Goal: Information Seeking & Learning: Learn about a topic

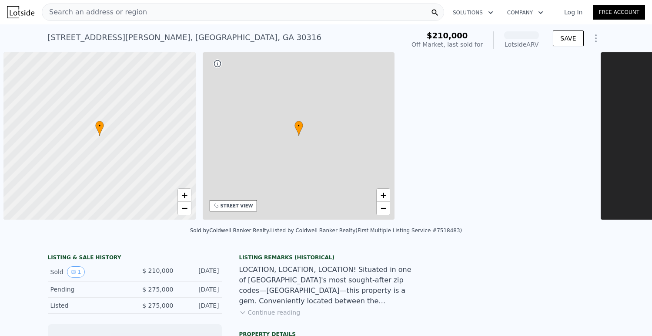
scroll to position [0, 3]
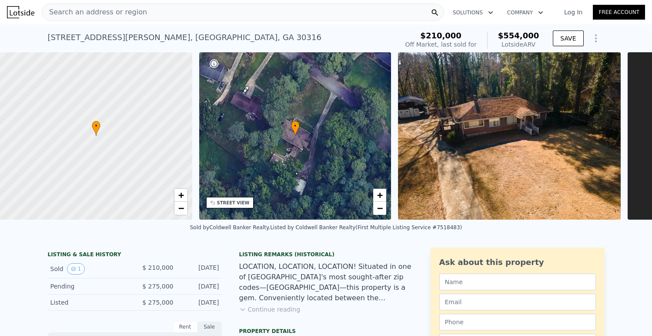
click at [191, 255] on div "LISTING & SALE HISTORY Sold 1 $ 210,000 [DATE] Pending $ 275,000 [DATE] Listed …" at bounding box center [135, 278] width 174 height 63
click at [512, 233] on div "Sold by Coldwell Banker Realty . Listed by Coldwell Banker Realty (First Multip…" at bounding box center [326, 229] width 652 height 21
click at [627, 27] on div "[STREET_ADDRESS][PERSON_NAME] Sold [DATE] for $210k (~ARV $554k ) $210,000 Off …" at bounding box center [326, 38] width 652 height 28
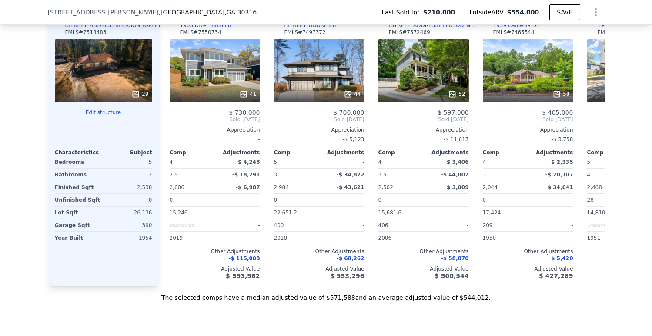
scroll to position [902, 0]
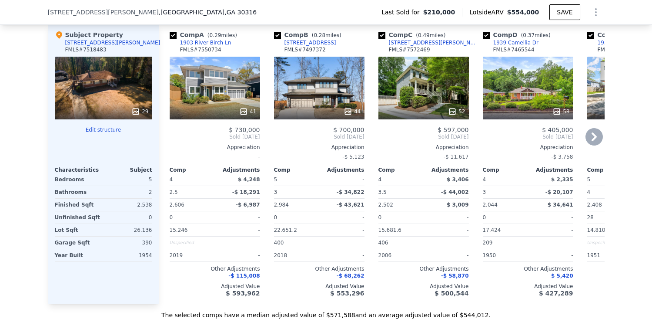
click at [594, 141] on icon at bounding box center [594, 136] width 17 height 17
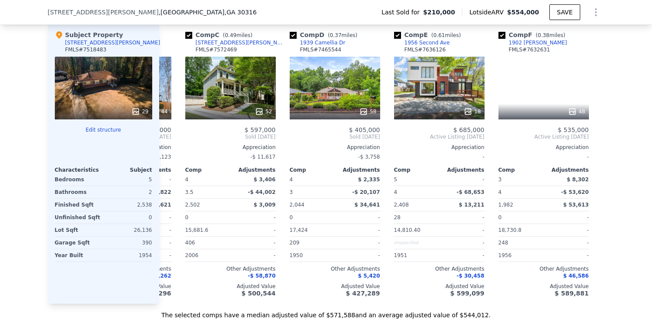
scroll to position [0, 202]
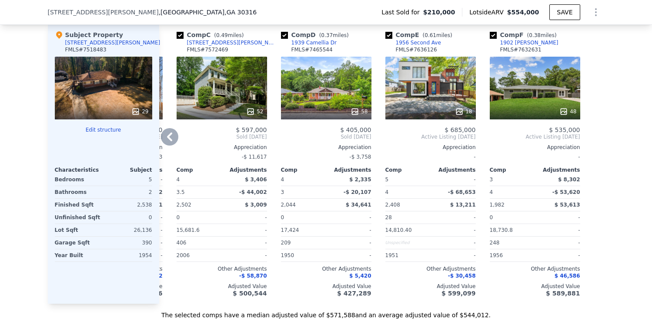
click at [594, 141] on div at bounding box center [598, 163] width 14 height 280
click at [173, 141] on icon at bounding box center [169, 136] width 17 height 17
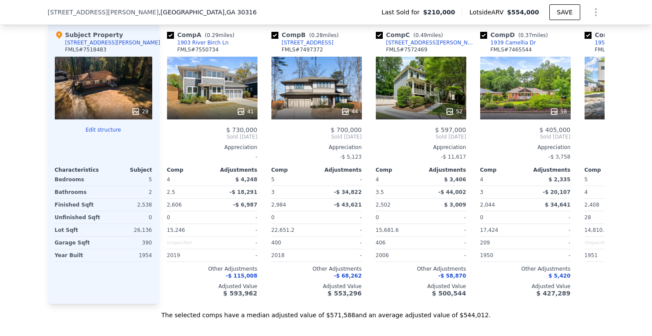
scroll to position [0, 0]
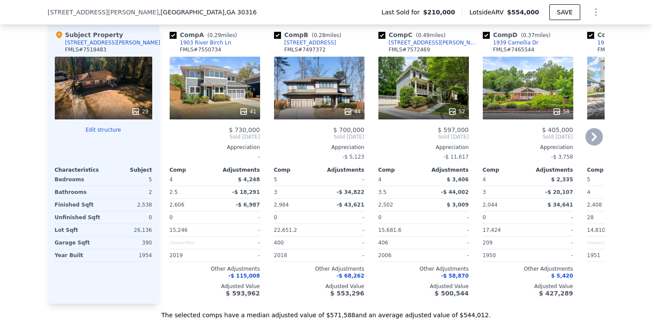
click at [99, 79] on div "29" at bounding box center [103, 88] width 97 height 63
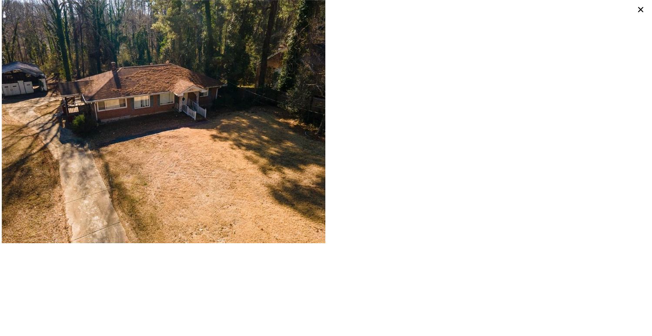
click at [161, 246] on div at bounding box center [326, 168] width 652 height 336
click at [446, 34] on div at bounding box center [488, 121] width 325 height 243
